Goal: Task Accomplishment & Management: Complete application form

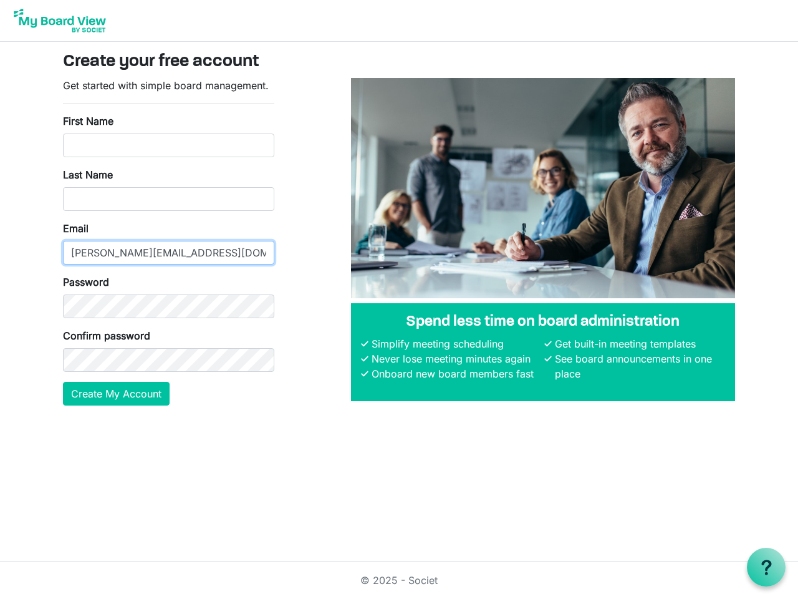
click at [168, 241] on input "[PERSON_NAME][EMAIL_ADDRESS][DOMAIN_NAME]" at bounding box center [168, 253] width 211 height 24
click at [117, 394] on button "Create My Account" at bounding box center [116, 394] width 107 height 24
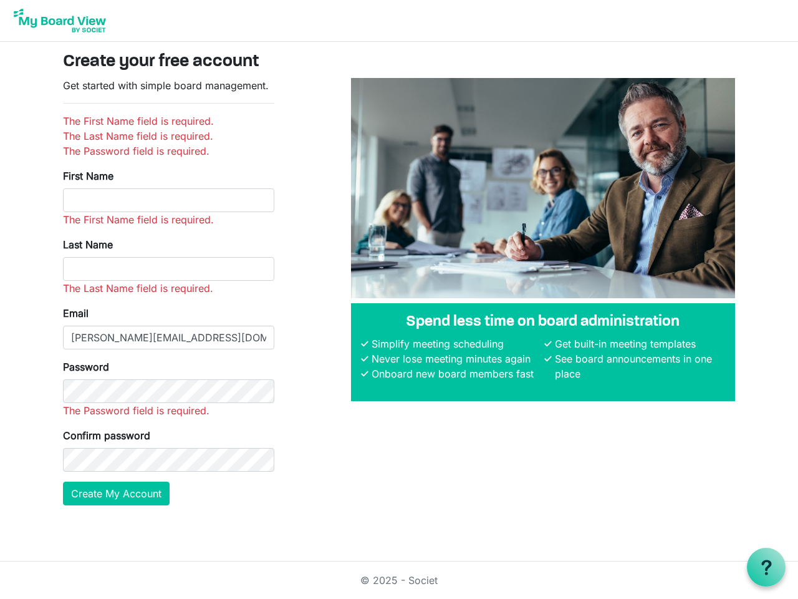
click at [767, 567] on use at bounding box center [767, 567] width 10 height 15
